Goal: Transaction & Acquisition: Purchase product/service

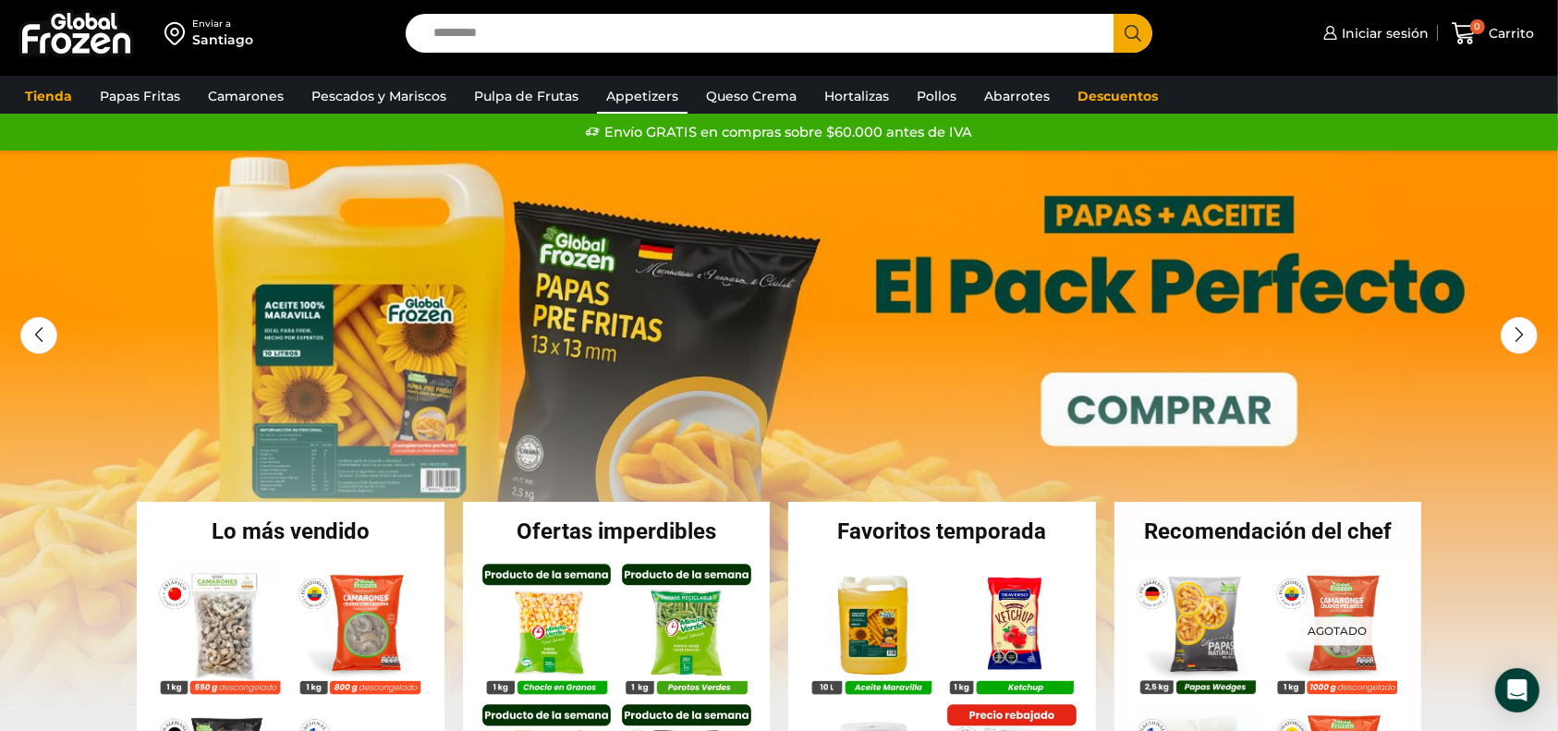
click at [645, 96] on link "Appetizers" at bounding box center [642, 96] width 91 height 35
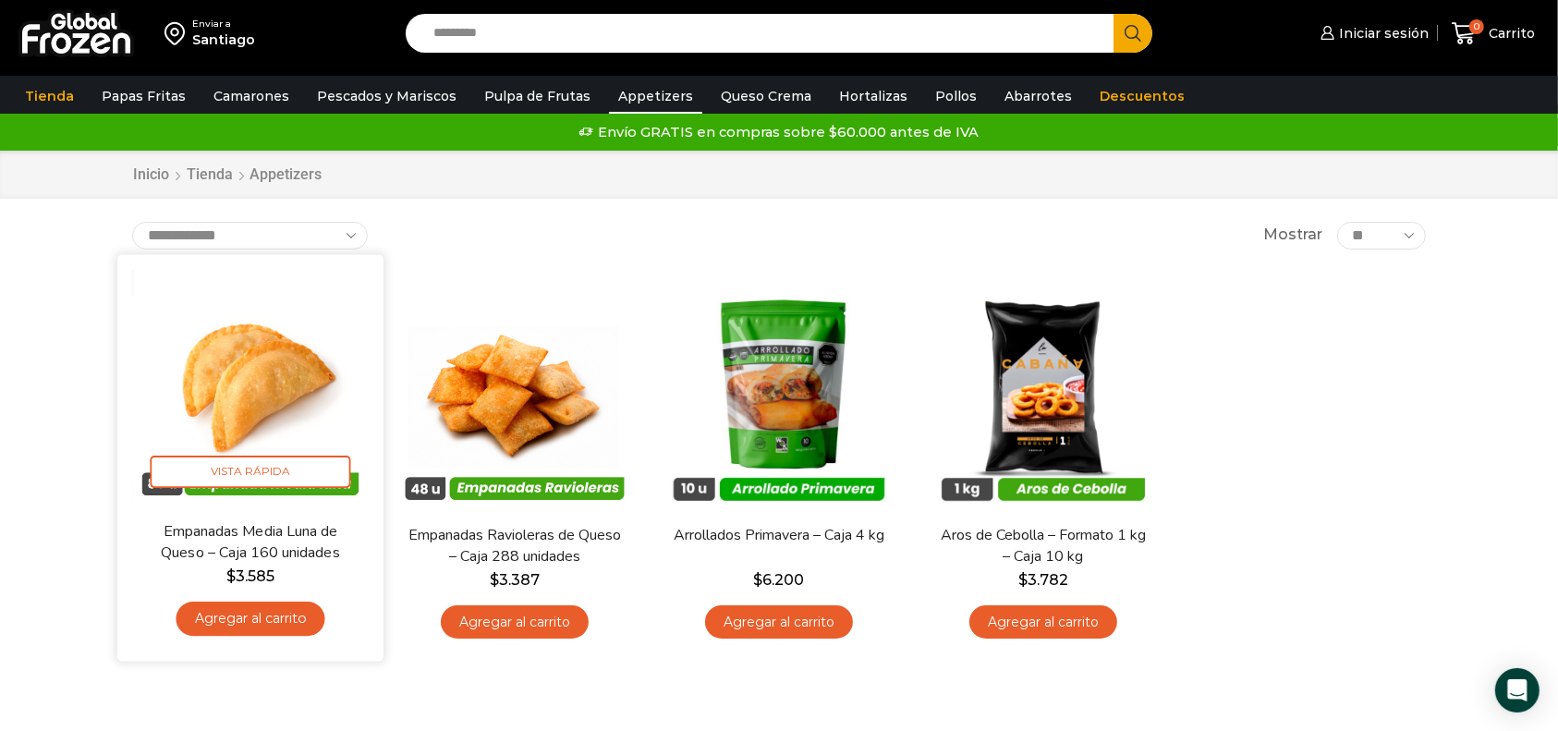
click at [285, 371] on img at bounding box center [250, 387] width 238 height 238
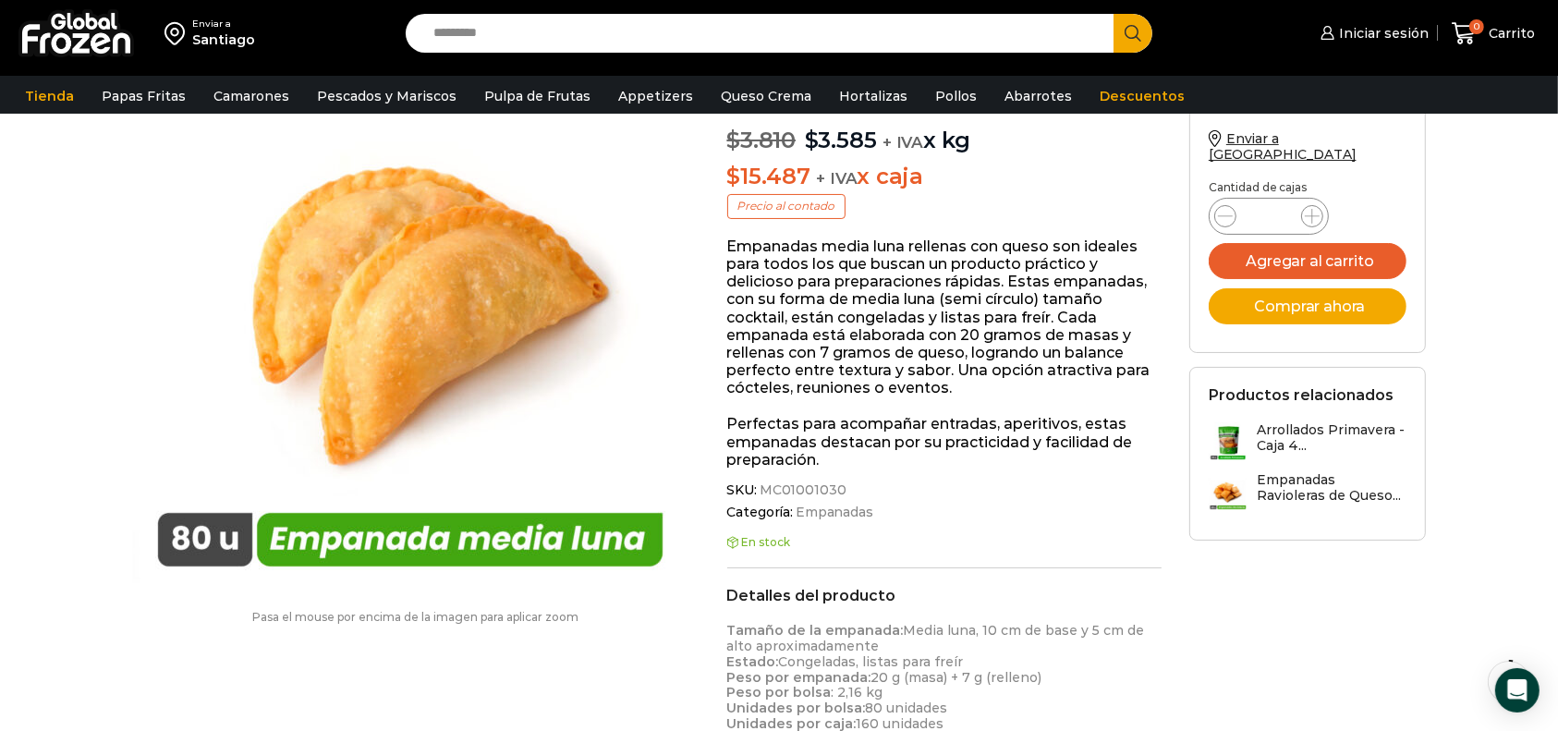
scroll to position [246, 0]
